Goal: Use online tool/utility

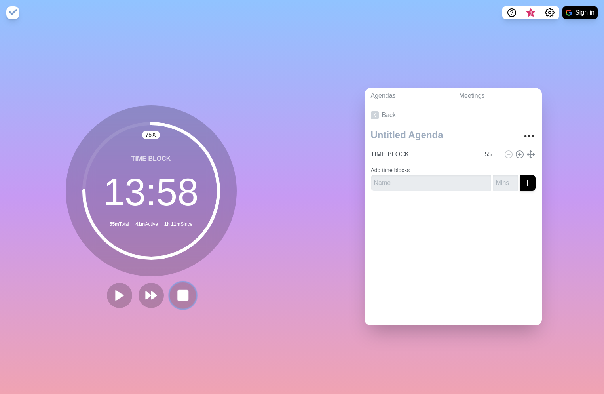
click at [181, 292] on rect at bounding box center [183, 295] width 10 height 10
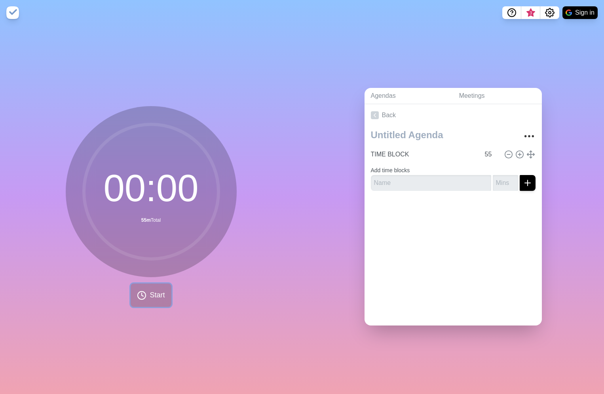
click at [150, 300] on span "Start" at bounding box center [157, 295] width 15 height 11
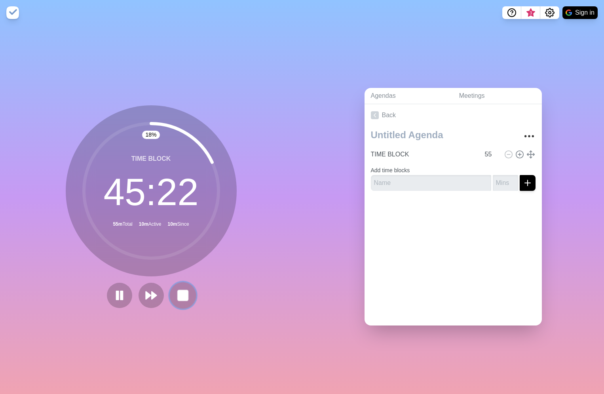
click at [183, 296] on rect at bounding box center [183, 295] width 10 height 10
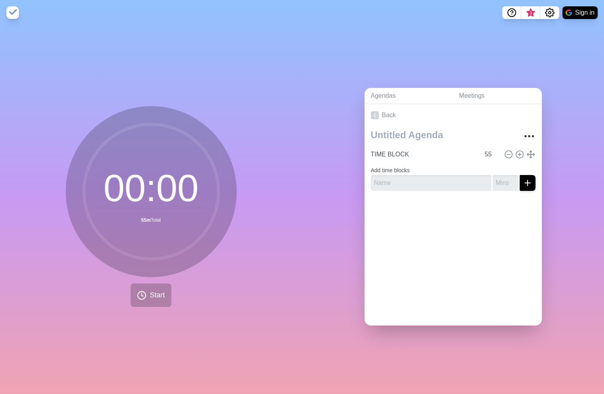
click at [269, 157] on div "00 : 00 55m Total Start" at bounding box center [151, 209] width 302 height 369
click at [492, 154] on input "55" at bounding box center [491, 154] width 19 height 16
type input "50"
click at [474, 266] on div "Back TIME BLOCK 50 Add time blocks" at bounding box center [453, 214] width 177 height 221
click at [146, 299] on button "Start" at bounding box center [151, 294] width 40 height 23
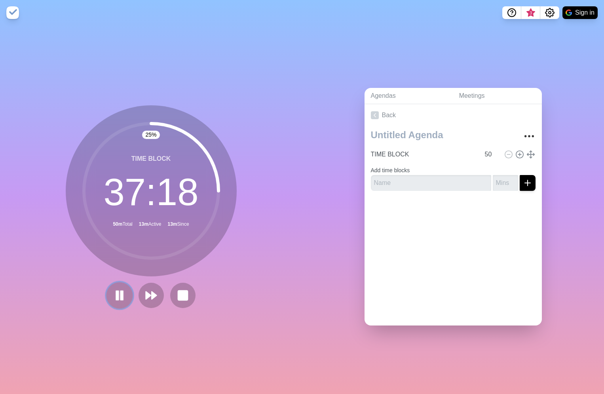
click at [116, 296] on rect at bounding box center [117, 295] width 2 height 9
click at [116, 296] on polygon at bounding box center [120, 296] width 8 height 10
click at [116, 296] on rect at bounding box center [117, 295] width 2 height 8
